Goal: Task Accomplishment & Management: Use online tool/utility

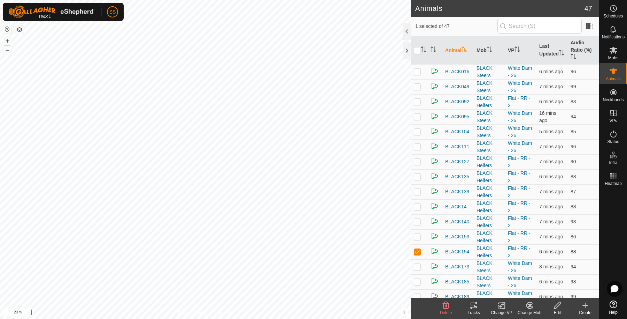
click at [419, 249] on p-checkbox at bounding box center [417, 252] width 7 height 6
checkbox input "false"
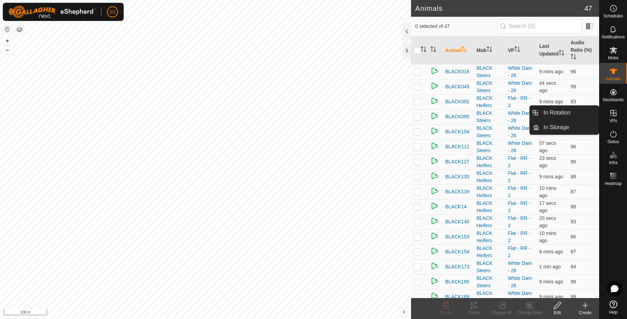
click at [615, 118] on es-virtualpaddocks-svg-icon at bounding box center [614, 112] width 13 height 11
click at [590, 108] on link "In Rotation" at bounding box center [570, 113] width 60 height 14
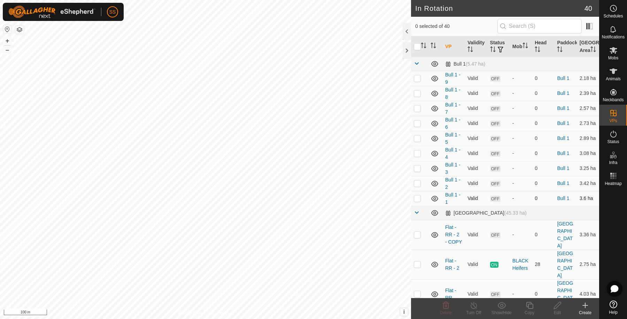
scroll to position [116, 0]
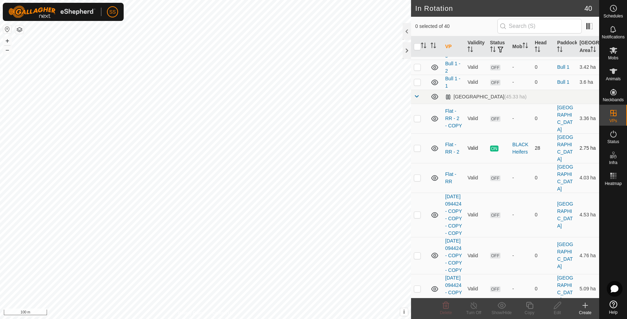
click at [417, 147] on p-checkbox at bounding box center [417, 148] width 7 height 6
checkbox input "true"
click at [526, 309] on icon at bounding box center [530, 305] width 9 height 8
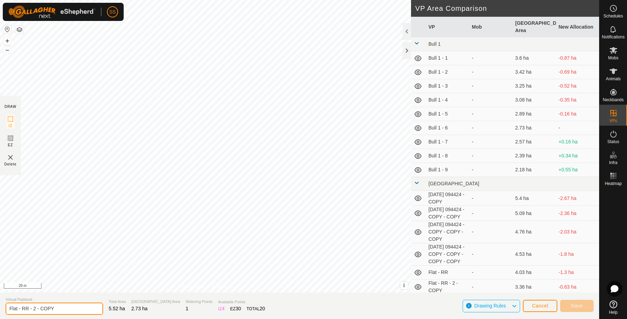
click at [70, 305] on input "Flat - RR - 2 - COPY" at bounding box center [55, 308] width 98 height 12
type input "Flat - RR - 3"
click at [580, 306] on span "Save" at bounding box center [577, 306] width 12 height 6
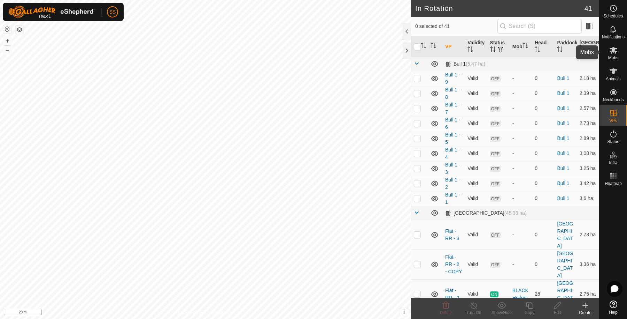
click at [613, 56] on span "Mobs" at bounding box center [614, 58] width 10 height 4
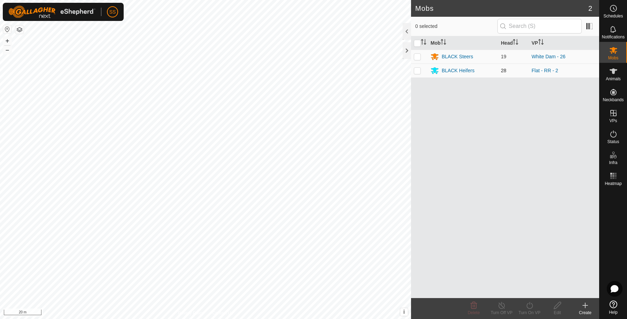
click at [422, 72] on td at bounding box center [419, 70] width 17 height 14
checkbox input "true"
click at [532, 309] on div "Turn On VP" at bounding box center [530, 312] width 28 height 6
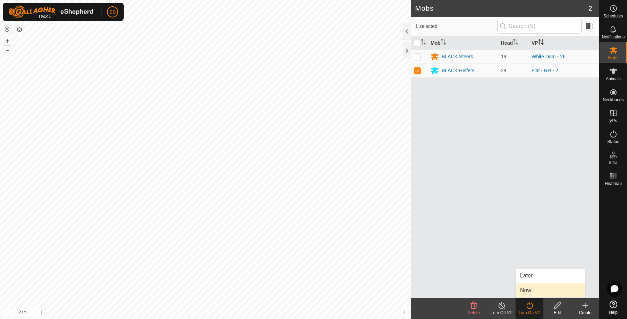
click at [545, 286] on link "Now" at bounding box center [550, 290] width 69 height 14
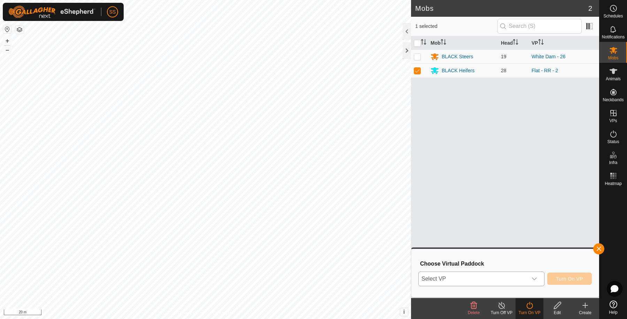
click at [485, 279] on span "Select VP" at bounding box center [473, 279] width 109 height 14
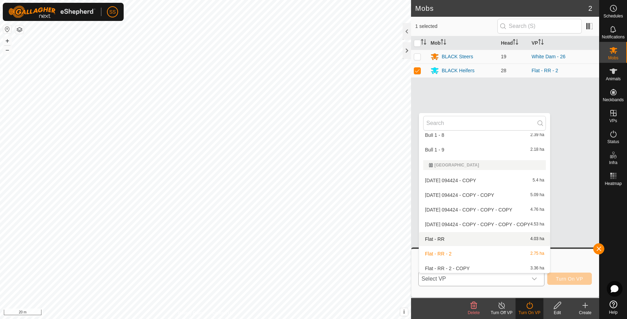
scroll to position [240, 0]
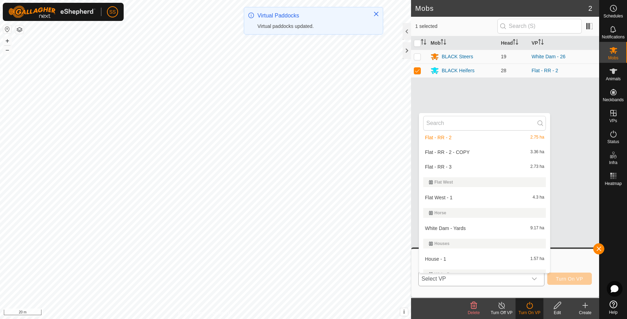
click at [461, 169] on li "Flat - RR - 3 2.73 ha" at bounding box center [484, 167] width 131 height 14
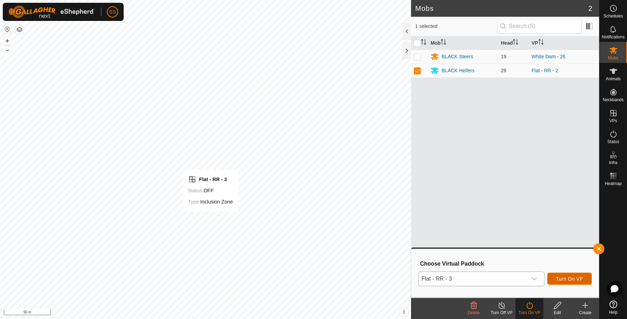
click at [574, 281] on button "Turn On VP" at bounding box center [570, 278] width 45 height 12
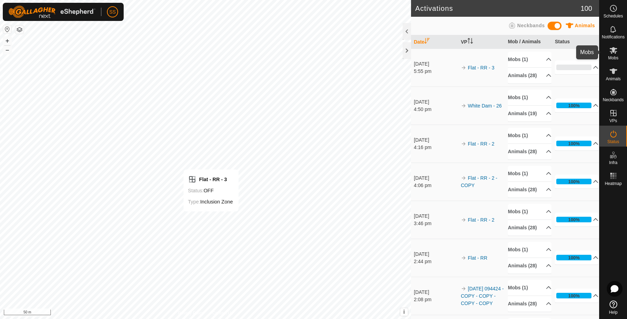
click at [617, 51] on icon at bounding box center [614, 50] width 8 height 8
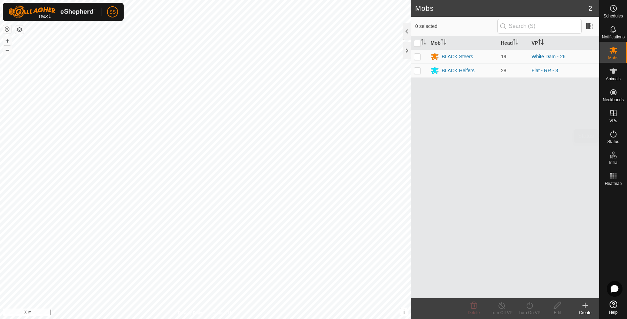
click at [614, 129] on es-activation-svg-icon at bounding box center [614, 133] width 13 height 11
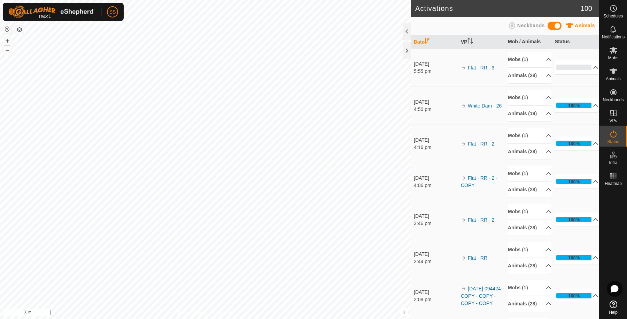
click at [611, 134] on icon at bounding box center [614, 133] width 6 height 7
